Goal: Complete application form: Complete application form

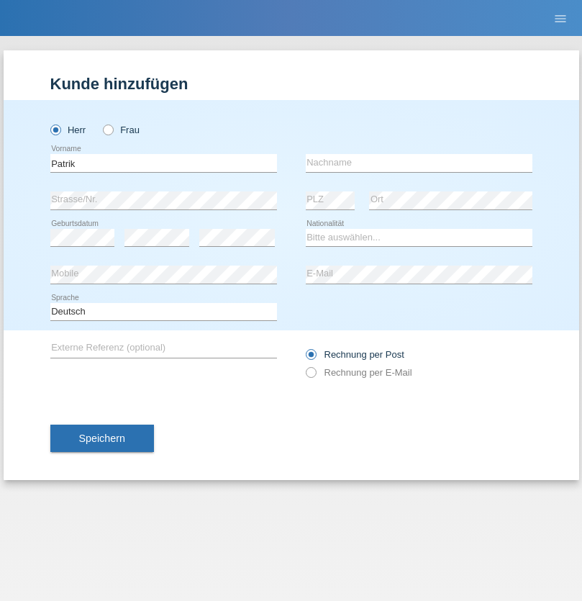
type input "Patrik"
click at [419, 163] on input "text" at bounding box center [419, 163] width 227 height 18
type input "Santa"
select select "SK"
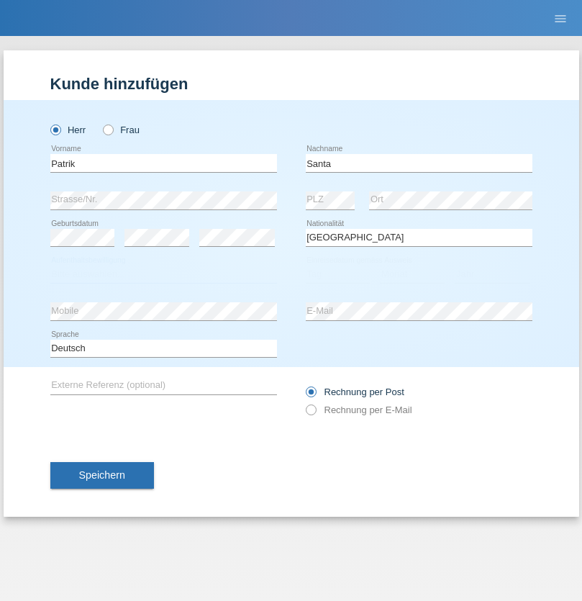
select select "C"
select select "11"
select select "06"
select select "2019"
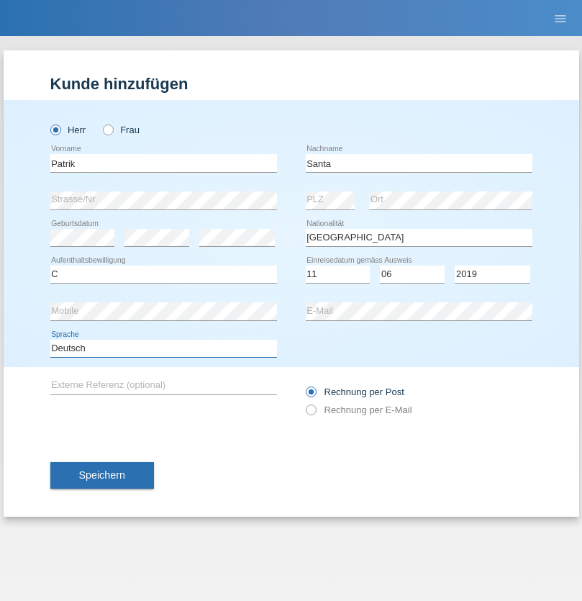
select select "en"
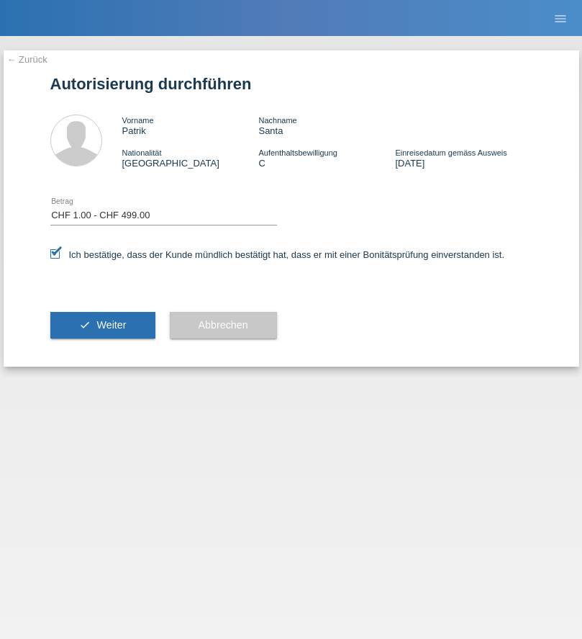
select select "1"
click at [102, 325] on span "Weiter" at bounding box center [111, 325] width 30 height 12
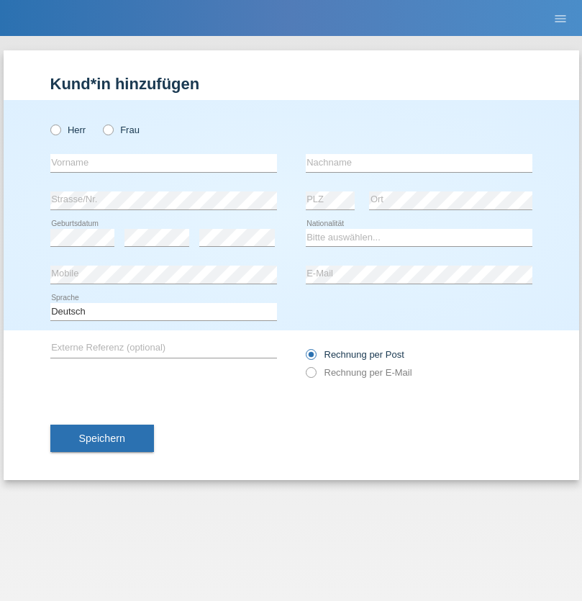
radio input "true"
click at [163, 163] on input "text" at bounding box center [163, 163] width 227 height 18
type input "[PERSON_NAME]"
click at [419, 163] on input "text" at bounding box center [419, 163] width 227 height 18
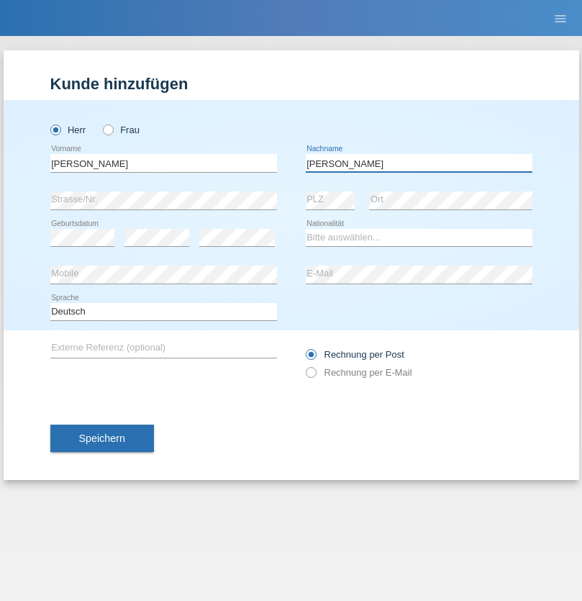
type input "[PERSON_NAME]"
select select "CH"
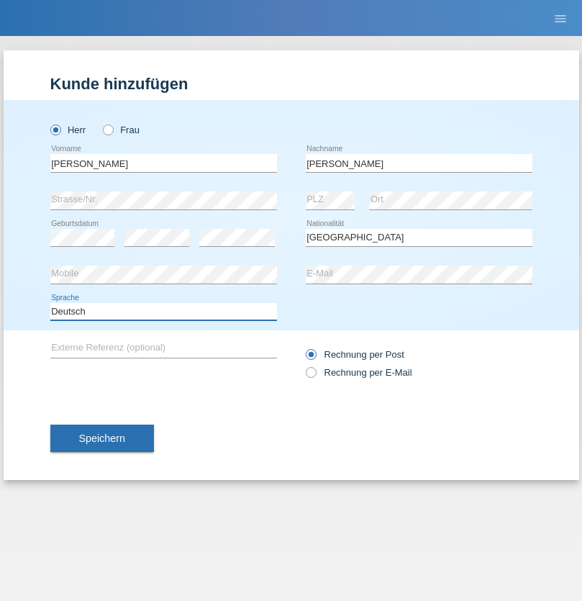
select select "en"
